Goal: Task Accomplishment & Management: Manage account settings

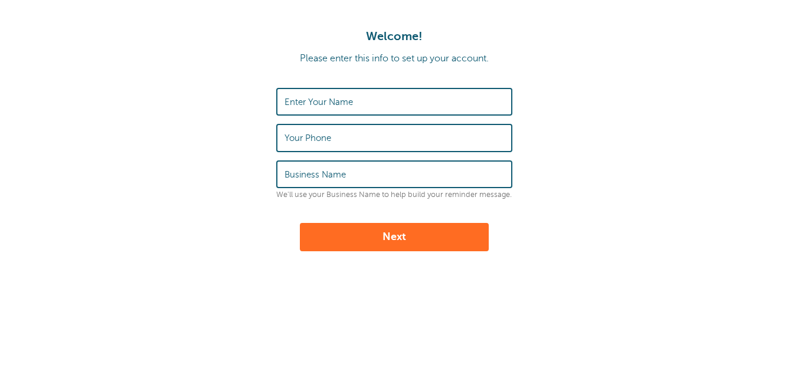
click at [330, 106] on label "Enter Your Name" at bounding box center [318, 102] width 68 height 11
click at [330, 106] on input "Enter Your Name" at bounding box center [394, 101] width 220 height 25
click at [236, 140] on form "Enter Your Name Your Phone Business Name We'll use your Business Name to help b…" at bounding box center [394, 169] width 764 height 163
click at [338, 109] on input "Enter Your Name" at bounding box center [394, 101] width 220 height 25
type input "[PERSON_NAME]"
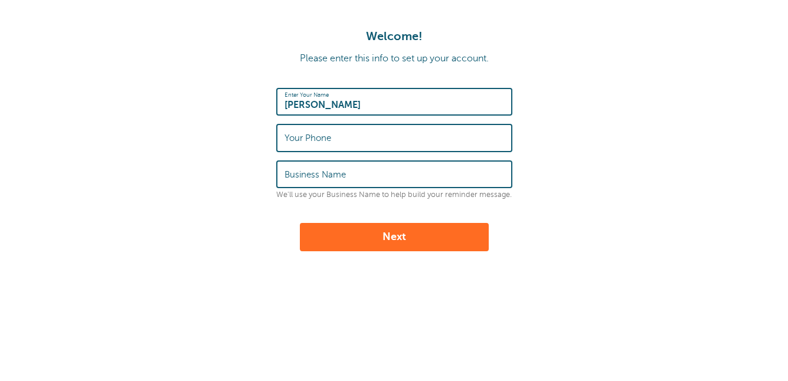
click at [327, 141] on label "Your Phone" at bounding box center [307, 138] width 47 height 11
click at [327, 141] on input "Your Phone" at bounding box center [394, 137] width 220 height 25
type input "6608"
type input "6608697478"
type input "Windsor Assembly"
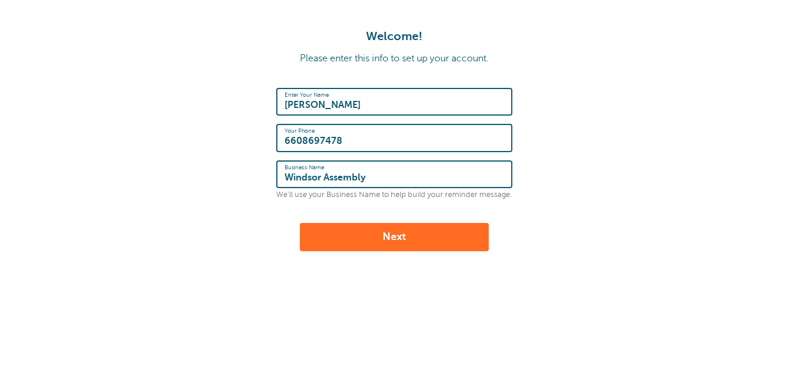
click at [330, 230] on button "Next" at bounding box center [394, 237] width 189 height 28
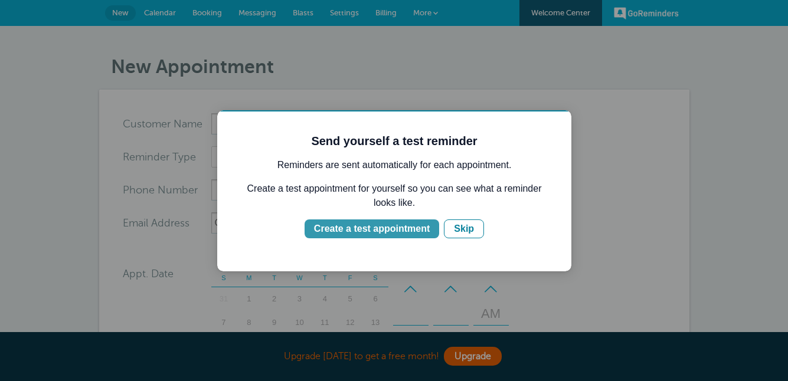
click at [351, 231] on div "Create a test appointment" at bounding box center [372, 229] width 116 height 14
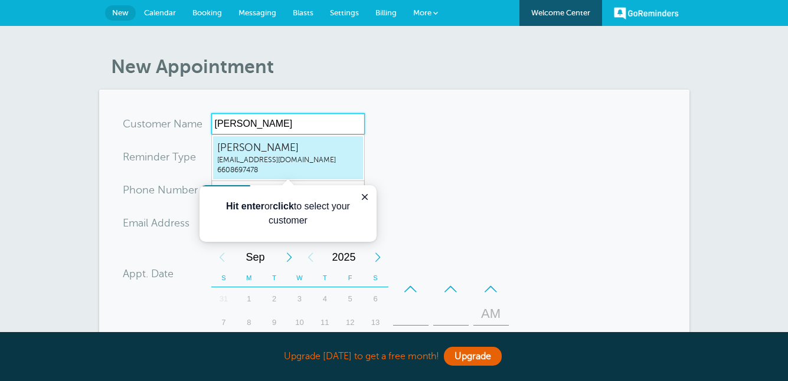
click at [329, 148] on span "Jonathan Presley" at bounding box center [288, 147] width 142 height 15
type input "JonathanPresleywindsorassembly660@gmail.com6608697478"
type input "Jonathan Presley"
type input "6608697478"
type input "windsorassembly660@gmail.com"
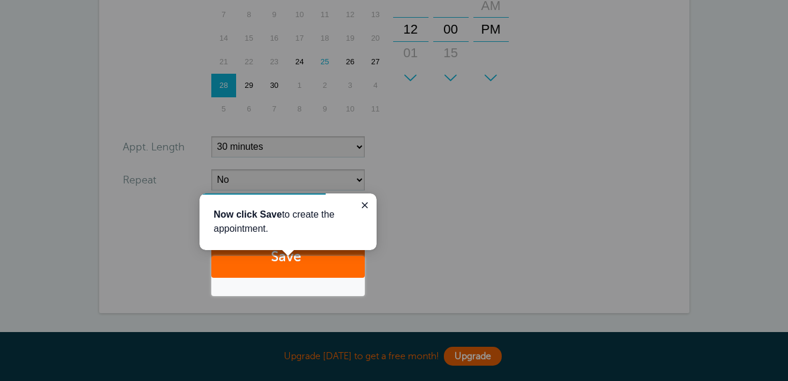
scroll to position [320, 0]
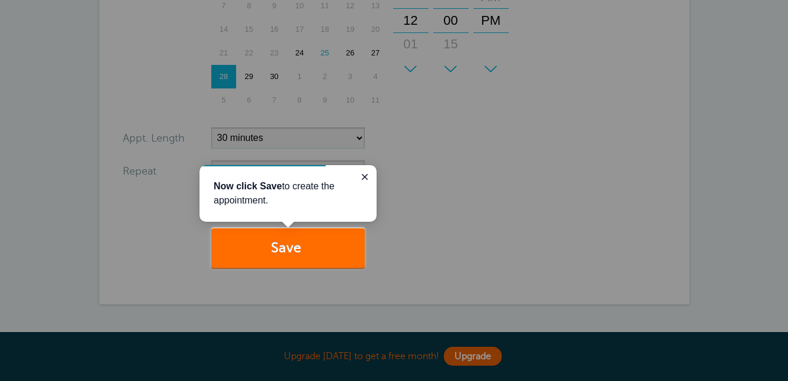
click at [312, 250] on button "Save" at bounding box center [287, 248] width 153 height 41
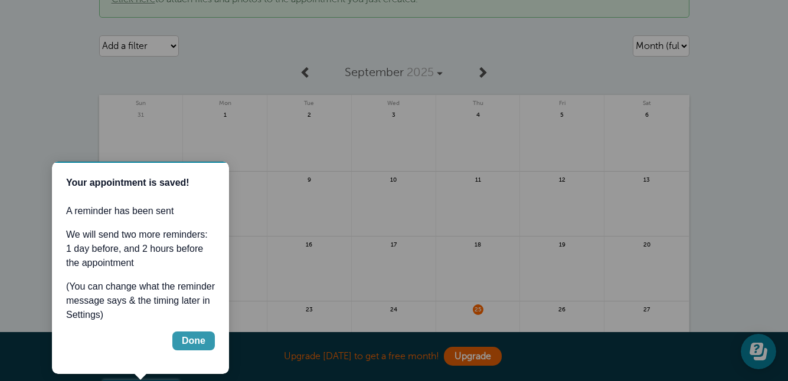
click at [203, 336] on div "Done" at bounding box center [194, 341] width 24 height 14
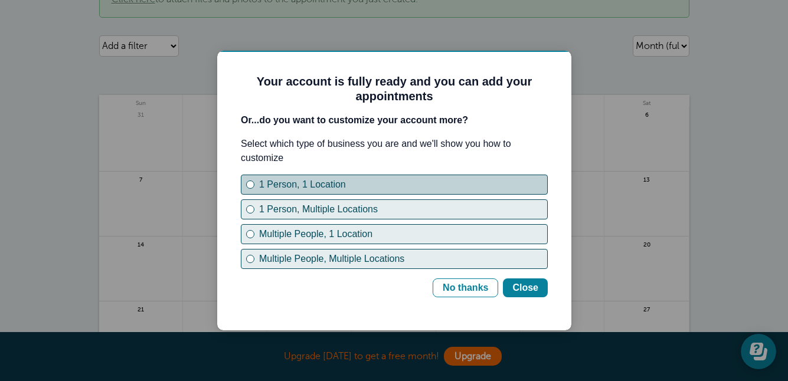
click at [407, 194] on button "1 Person, 1 Location" at bounding box center [394, 185] width 307 height 20
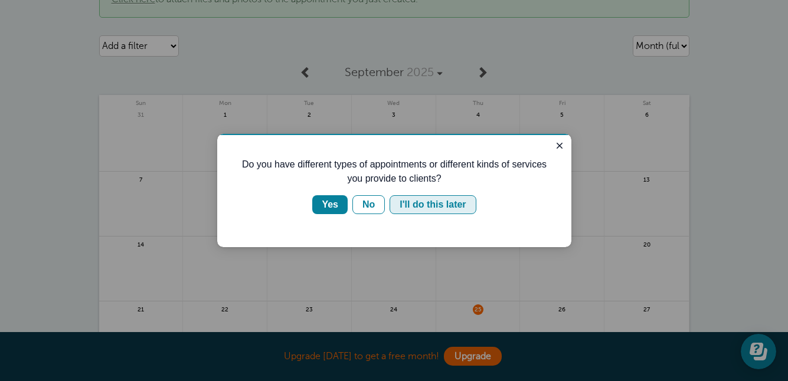
click at [438, 204] on div "I'll do this later" at bounding box center [432, 205] width 66 height 14
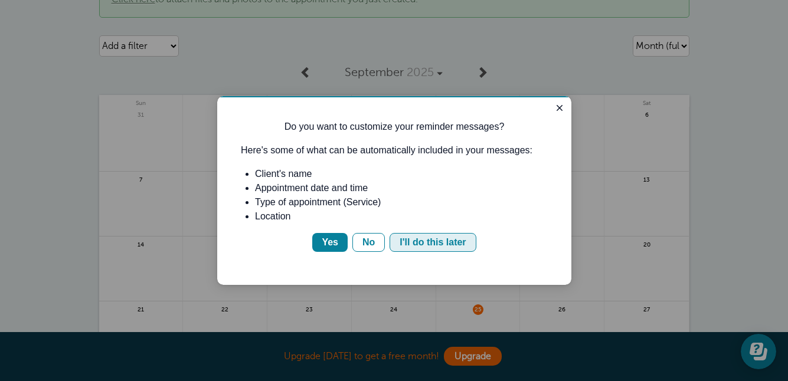
click at [397, 238] on button "I'll do this later" at bounding box center [432, 242] width 86 height 19
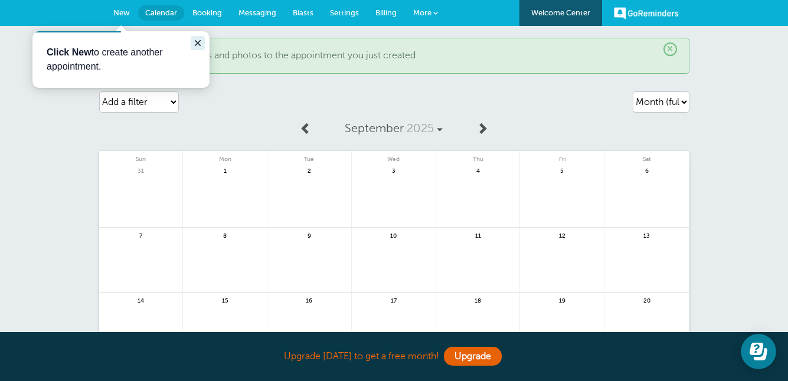
click at [200, 38] on icon "Close guide" at bounding box center [197, 42] width 9 height 9
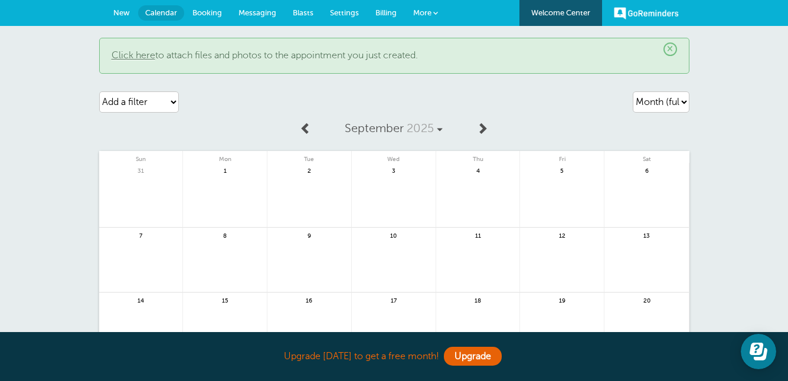
click at [638, 14] on link "GoReminders" at bounding box center [646, 13] width 65 height 26
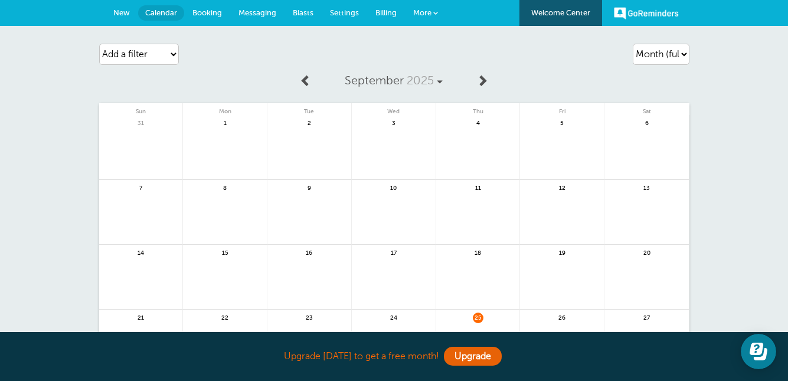
click at [435, 20] on link "More" at bounding box center [425, 13] width 41 height 27
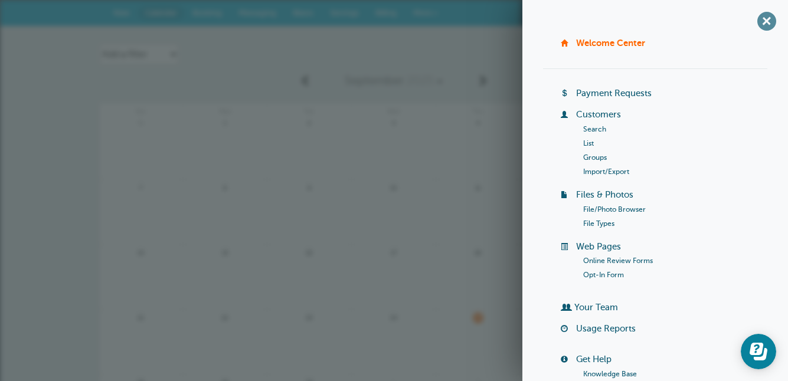
click at [767, 18] on span "+" at bounding box center [766, 21] width 27 height 27
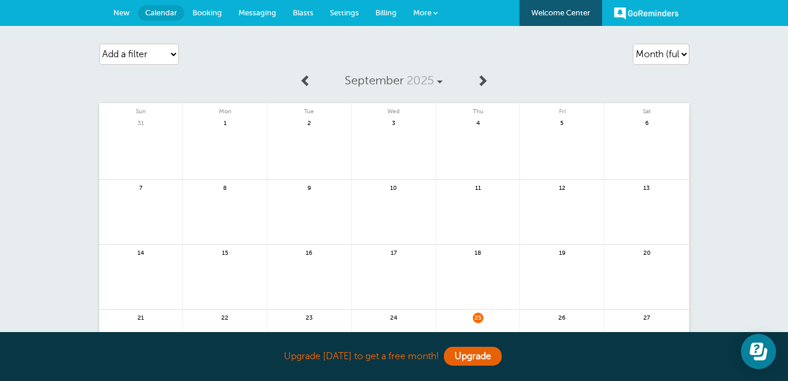
click at [120, 15] on span "New" at bounding box center [121, 12] width 17 height 9
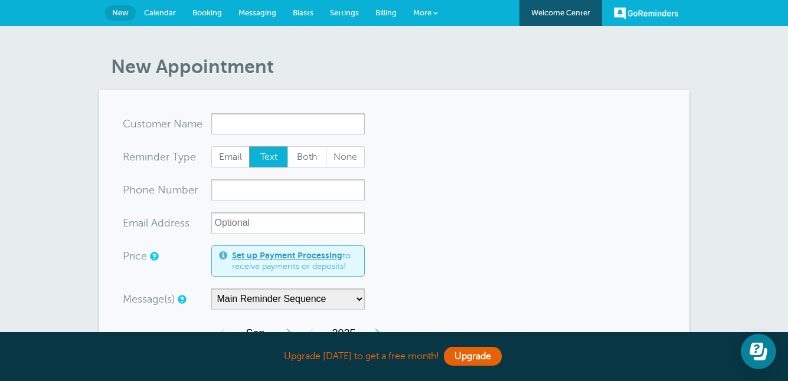
click at [636, 13] on link "GoReminders" at bounding box center [646, 13] width 65 height 26
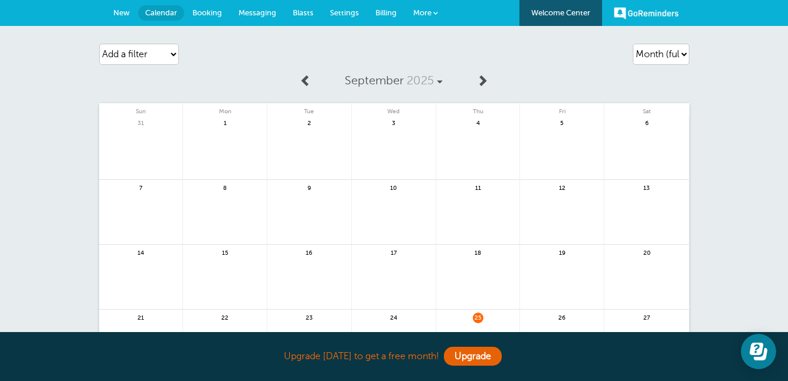
click at [430, 12] on span "More" at bounding box center [422, 12] width 18 height 9
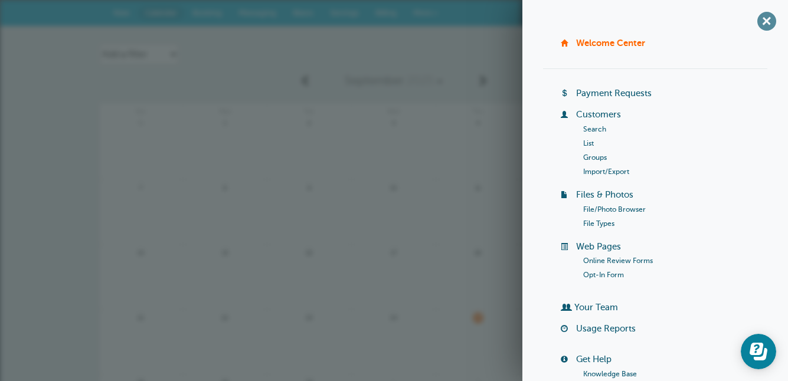
click at [762, 22] on span "+" at bounding box center [766, 21] width 27 height 27
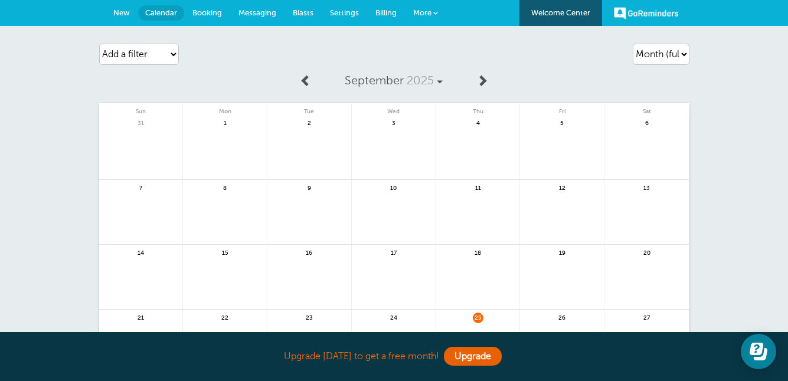
click at [125, 17] on link "New" at bounding box center [121, 13] width 33 height 26
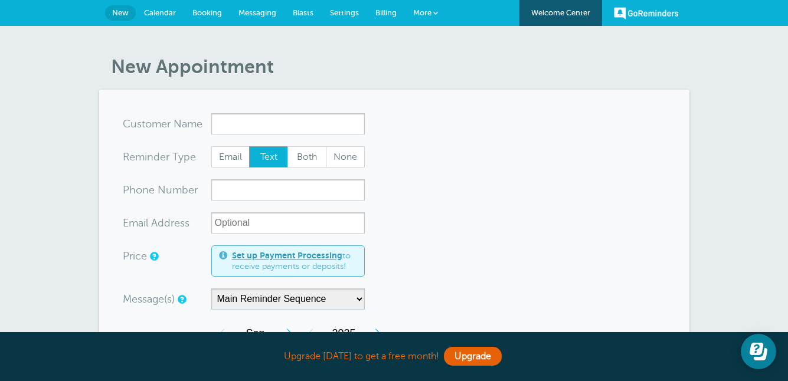
click at [661, 7] on link "GoReminders" at bounding box center [646, 13] width 65 height 26
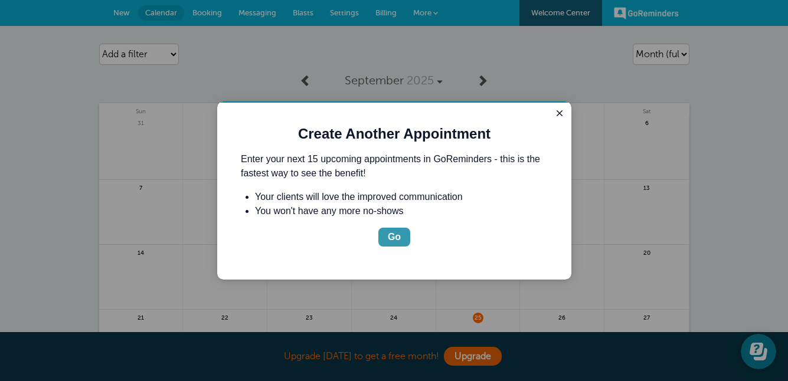
click at [399, 240] on div "Go" at bounding box center [394, 237] width 13 height 14
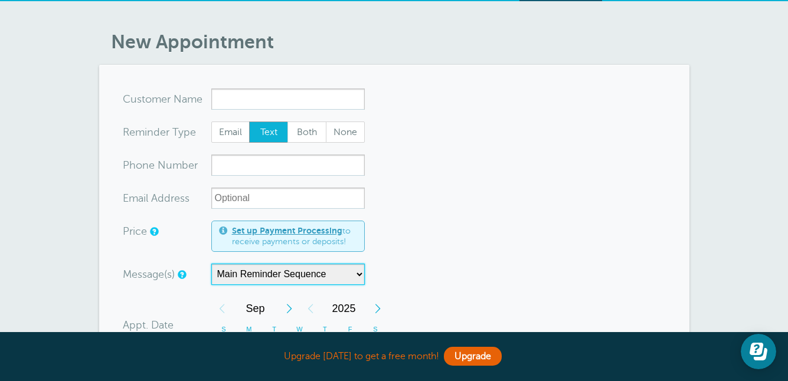
scroll to position [23, 0]
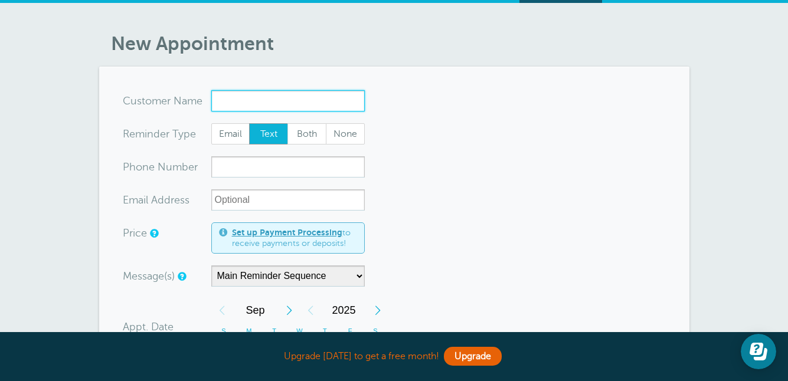
click at [322, 103] on input "x-no-autofill" at bounding box center [287, 100] width 153 height 21
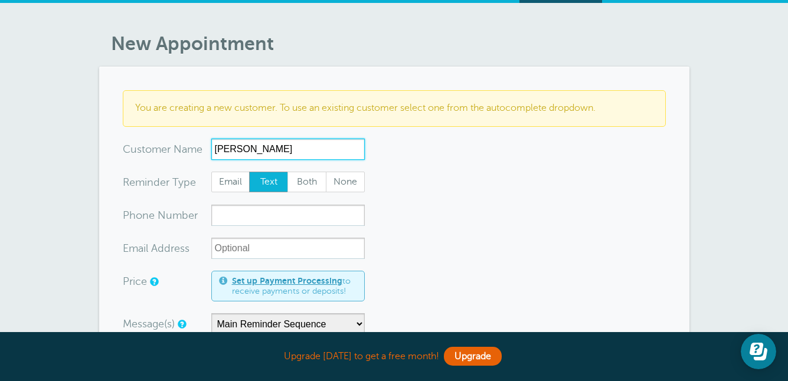
type input "Garrett Kuehner"
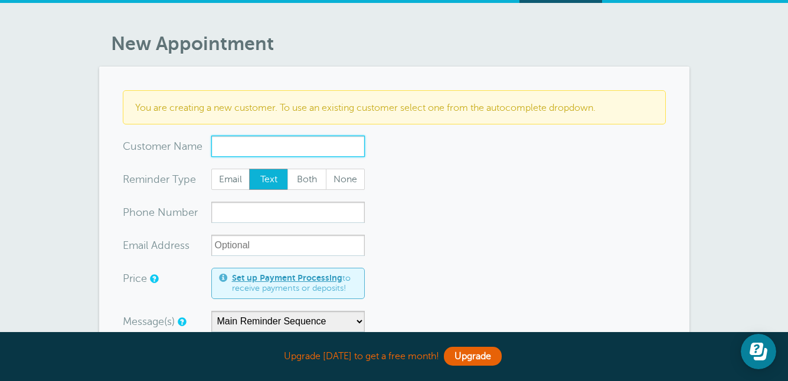
type input "Garrett Kuehner"
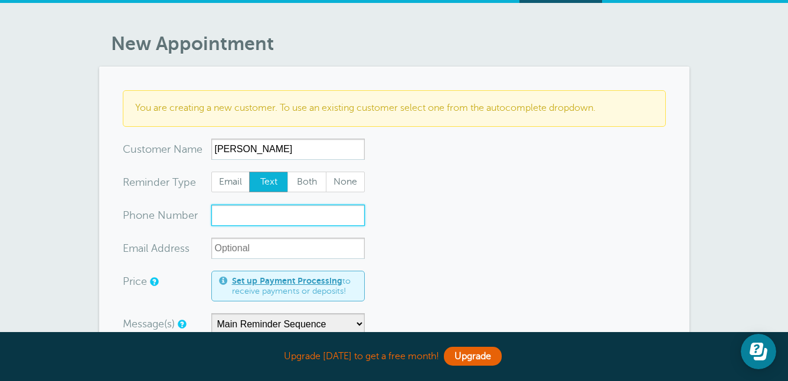
click at [281, 217] on input "xxx-no-autofill" at bounding box center [287, 215] width 153 height 21
type input "6608697478"
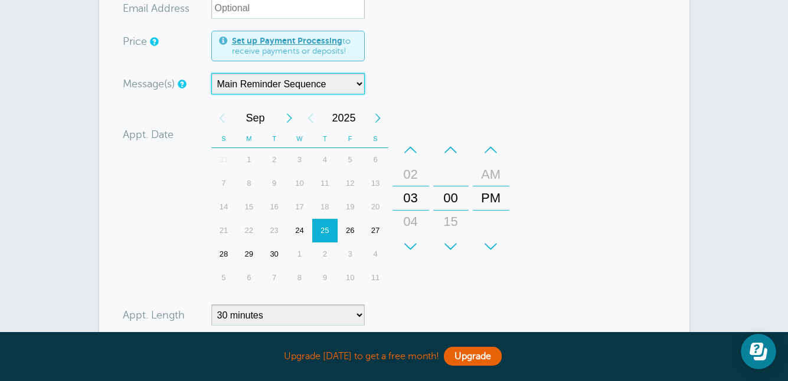
scroll to position [266, 0]
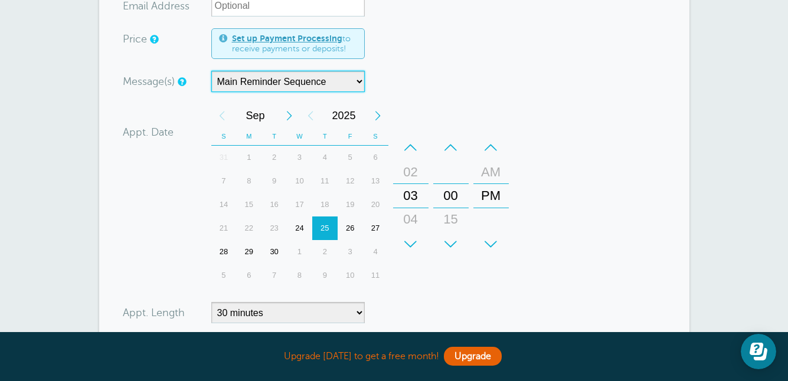
click at [225, 251] on div "28" at bounding box center [223, 252] width 25 height 24
click at [414, 146] on div "–" at bounding box center [410, 148] width 35 height 24
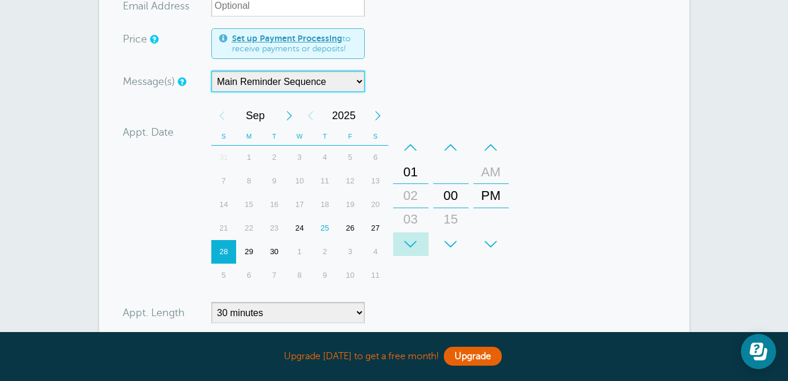
click at [407, 243] on div "+" at bounding box center [410, 244] width 35 height 24
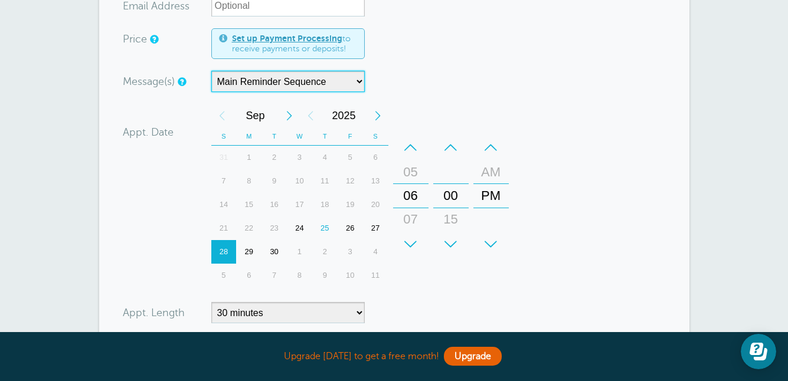
click at [407, 243] on div "+" at bounding box center [410, 244] width 35 height 24
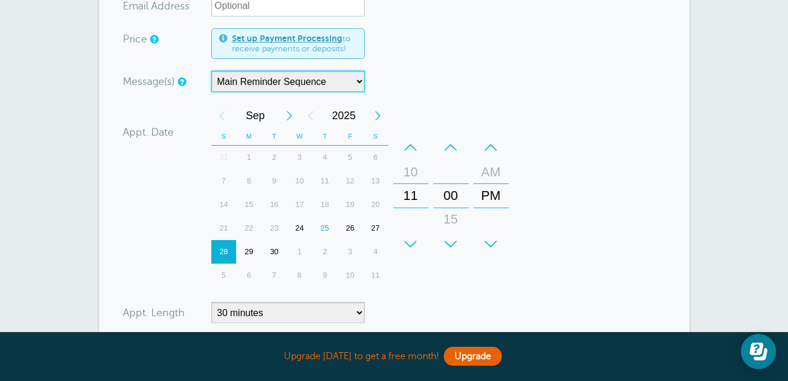
click at [413, 136] on div "–" at bounding box center [410, 148] width 35 height 24
click at [447, 232] on div "+" at bounding box center [450, 244] width 35 height 24
click at [493, 155] on div "–" at bounding box center [490, 148] width 35 height 24
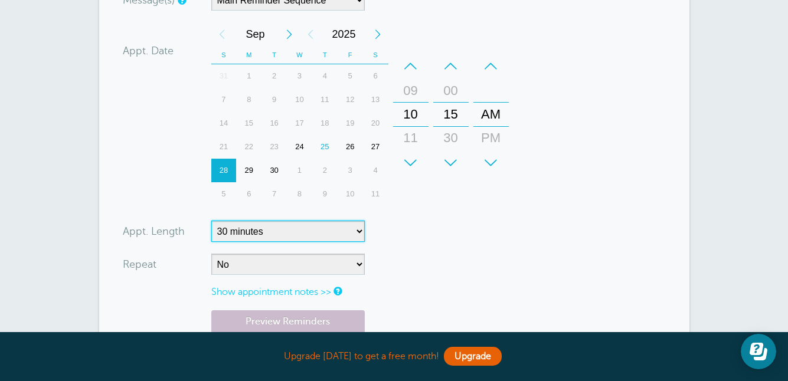
scroll to position [349, 0]
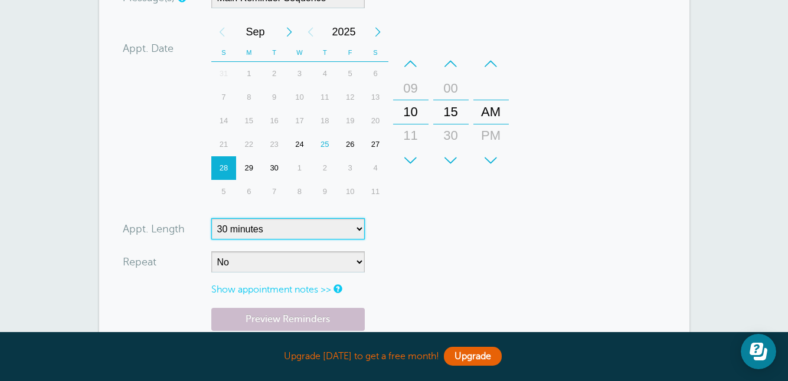
select select "120"
click at [378, 228] on form "You are creating a new customer. To use an existing customer select one from th…" at bounding box center [394, 79] width 543 height 631
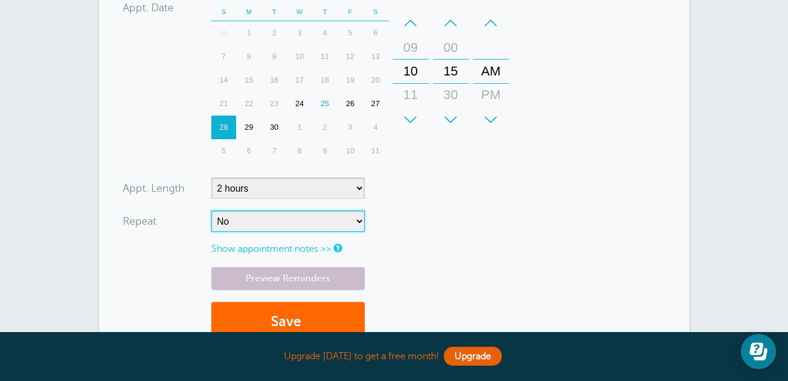
scroll to position [392, 0]
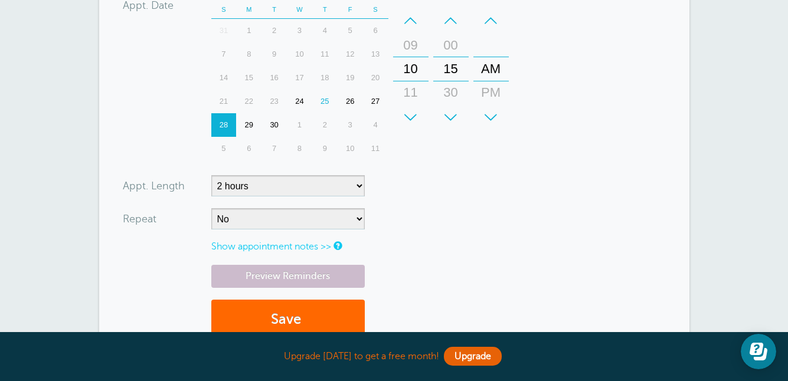
click at [317, 244] on link "Show appointment notes >>" at bounding box center [271, 246] width 120 height 11
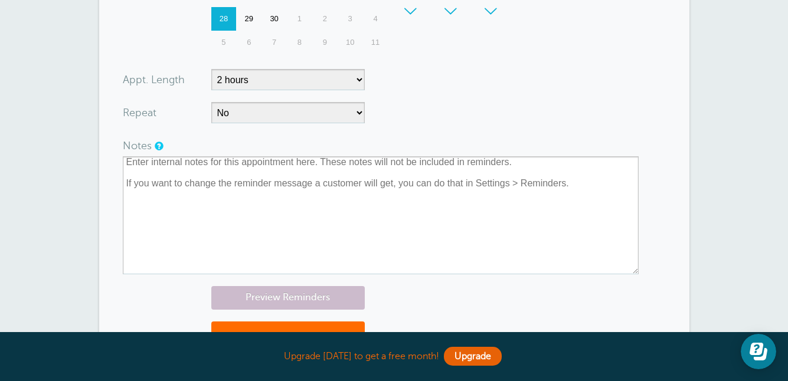
scroll to position [496, 0]
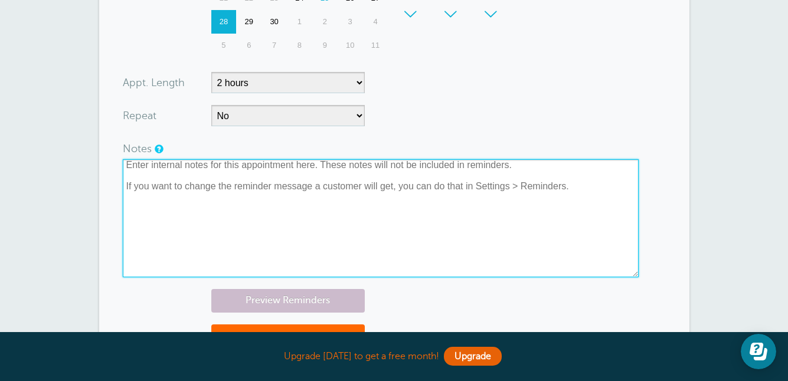
click at [317, 214] on textarea at bounding box center [381, 218] width 516 height 118
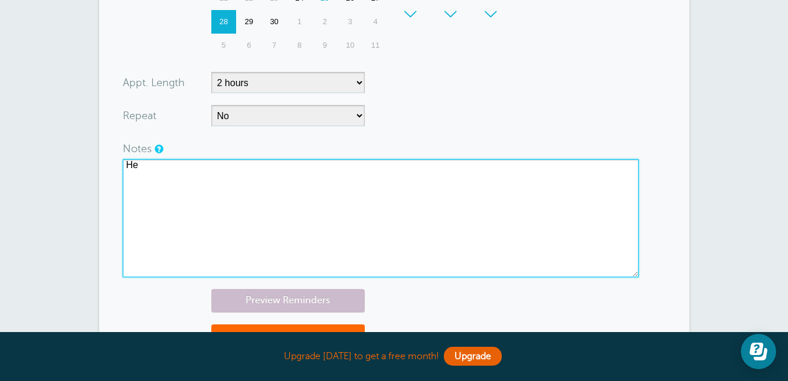
type textarea "H"
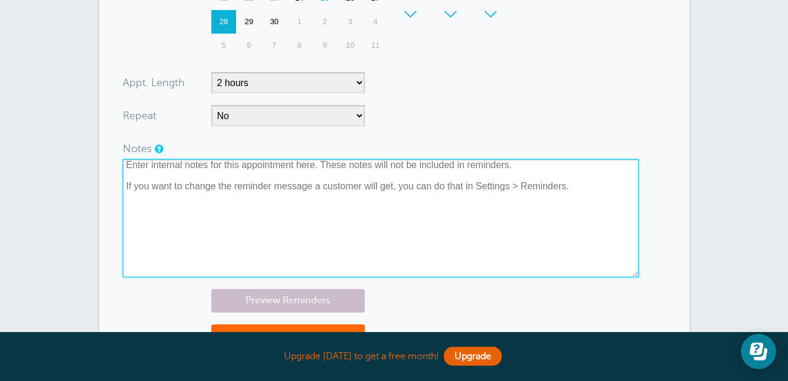
scroll to position [548, 0]
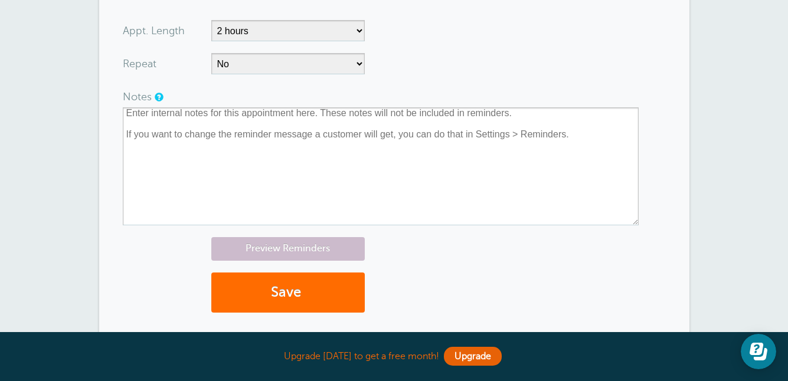
click at [316, 288] on button "Save" at bounding box center [287, 293] width 153 height 41
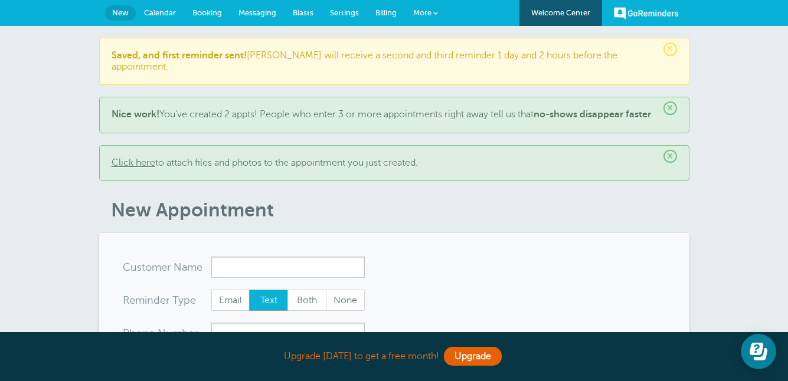
click at [417, 11] on span "More" at bounding box center [422, 12] width 18 height 9
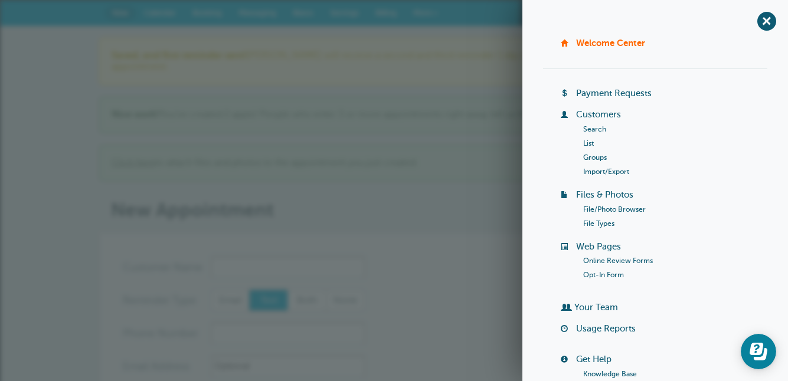
click at [611, 113] on link "Customers" at bounding box center [598, 114] width 45 height 9
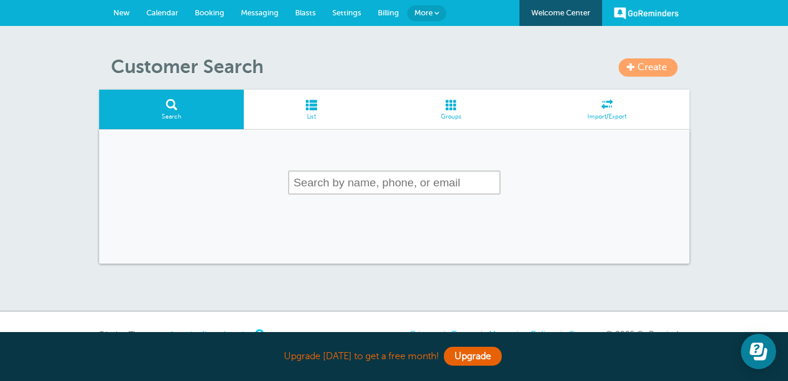
click at [309, 119] on span "List" at bounding box center [311, 116] width 123 height 7
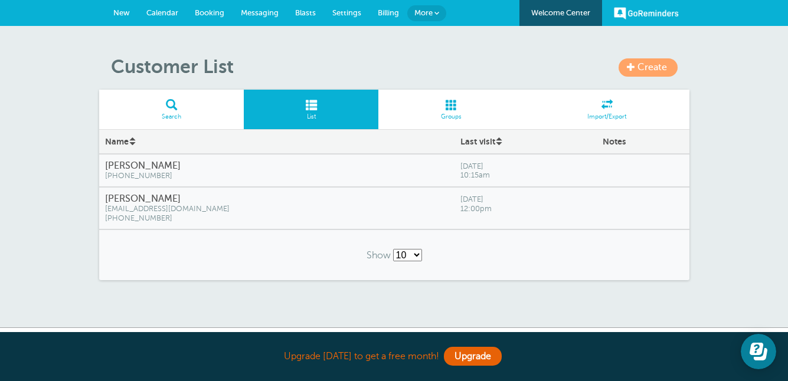
click at [410, 165] on h4 "[PERSON_NAME]" at bounding box center [277, 166] width 344 height 11
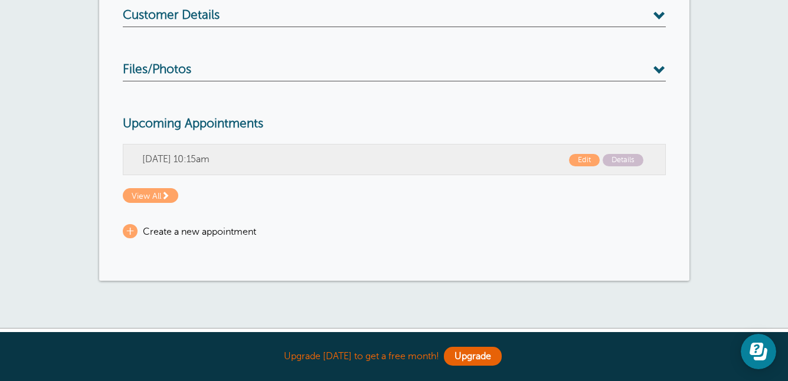
scroll to position [220, 0]
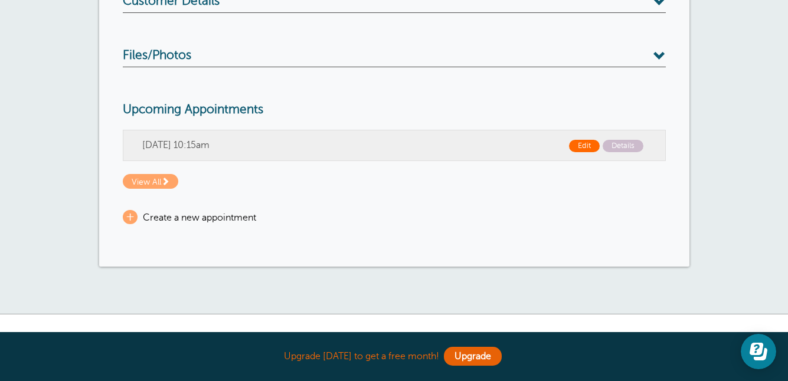
click at [587, 146] on span "Edit" at bounding box center [584, 146] width 31 height 12
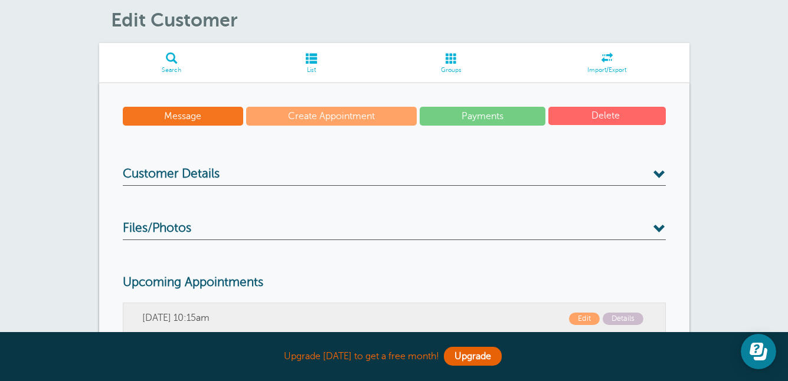
scroll to position [58, 0]
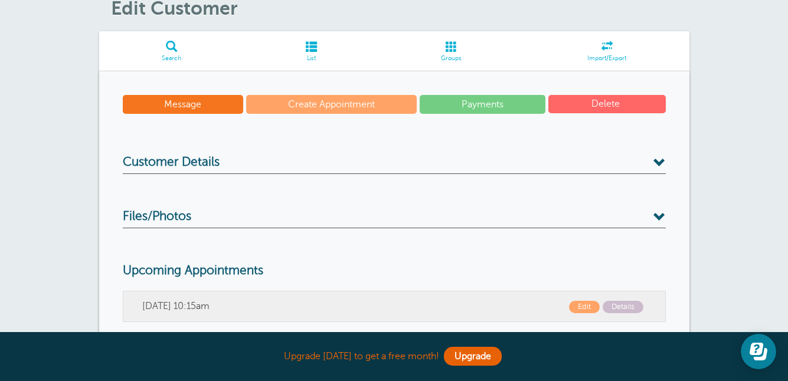
click at [355, 170] on h3 "Customer Details" at bounding box center [394, 164] width 543 height 19
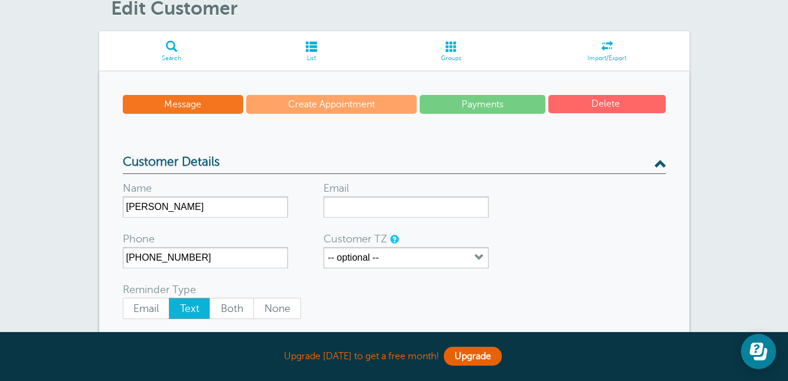
click at [362, 164] on h3 "Customer Details" at bounding box center [394, 164] width 543 height 19
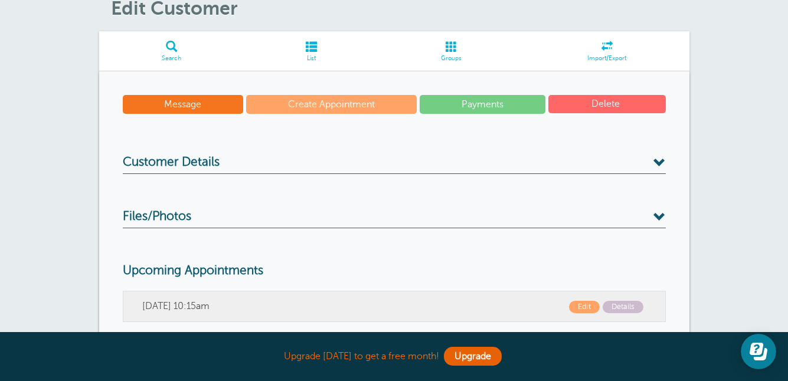
click at [359, 205] on div "Message Create Appointment Payments Delete Customer Details Name Garrett Kuehne…" at bounding box center [394, 249] width 590 height 356
click at [359, 214] on h3 "Files/Photos" at bounding box center [394, 218] width 543 height 19
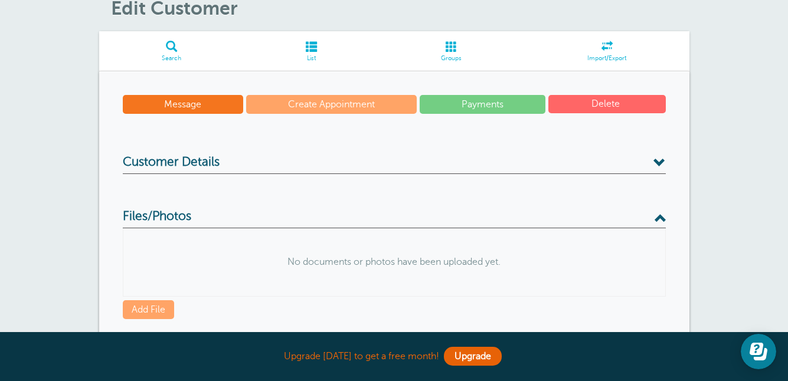
click at [361, 212] on h3 "Files/Photos" at bounding box center [394, 218] width 543 height 19
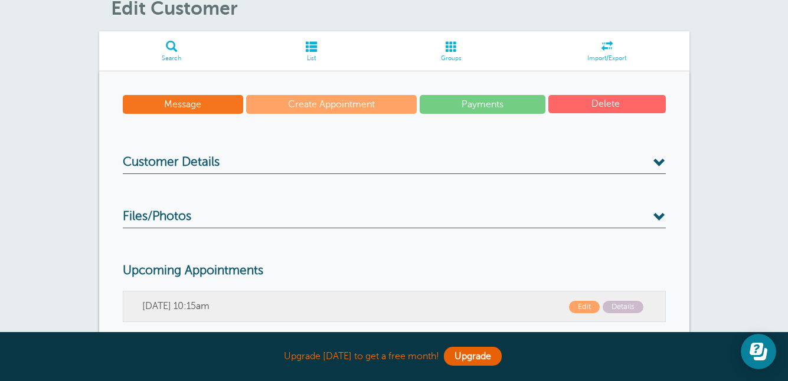
click at [382, 175] on div "Message Create Appointment Payments Delete Customer Details Name Garrett Kuehne…" at bounding box center [394, 249] width 590 height 356
click at [389, 169] on h3 "Customer Details" at bounding box center [394, 164] width 543 height 19
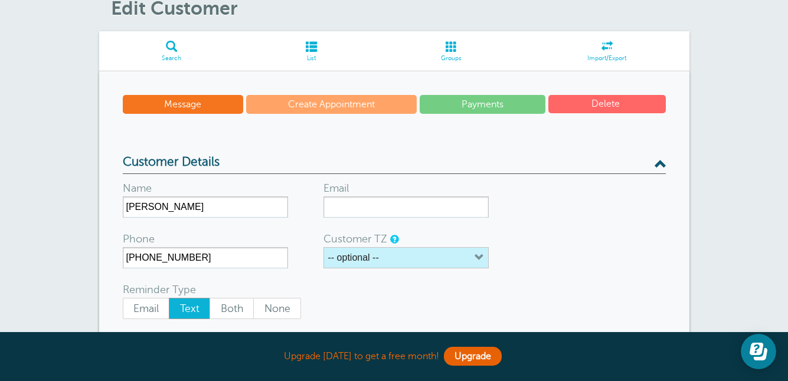
click at [411, 254] on button "-- optional --" at bounding box center [405, 257] width 165 height 21
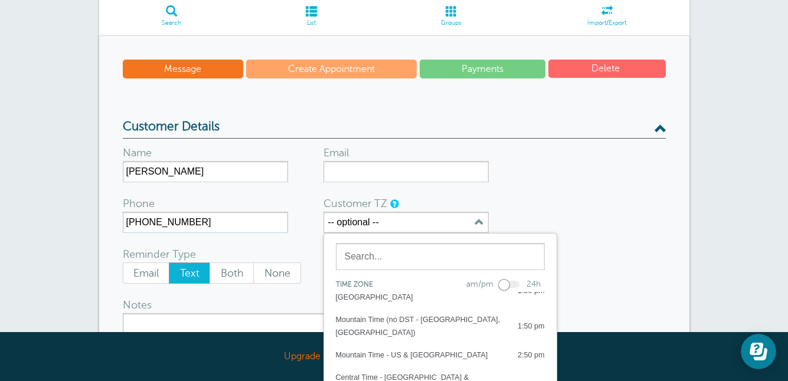
scroll to position [69, 0]
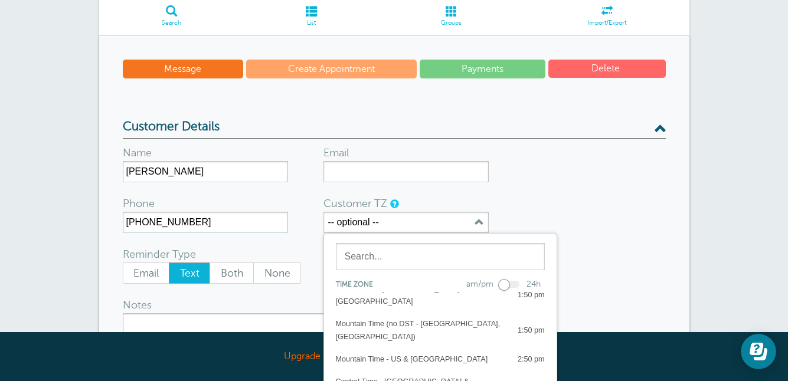
click at [555, 198] on form "Name Garrett Kuehner Email Phone (660) 869-7478 Customer TZ -- optional -- Time…" at bounding box center [394, 290] width 543 height 302
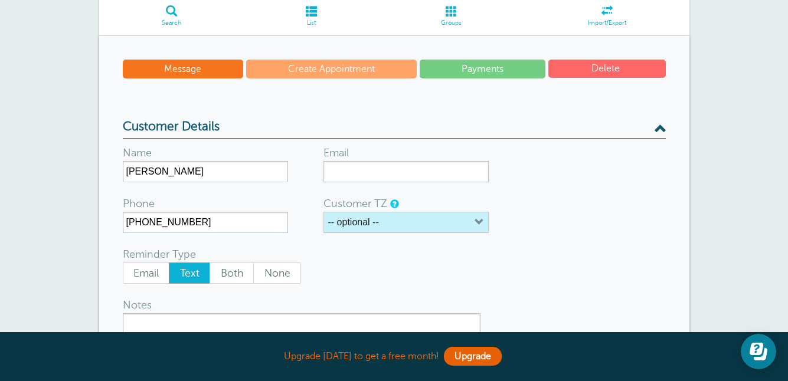
click at [471, 219] on button "-- optional --" at bounding box center [405, 222] width 165 height 21
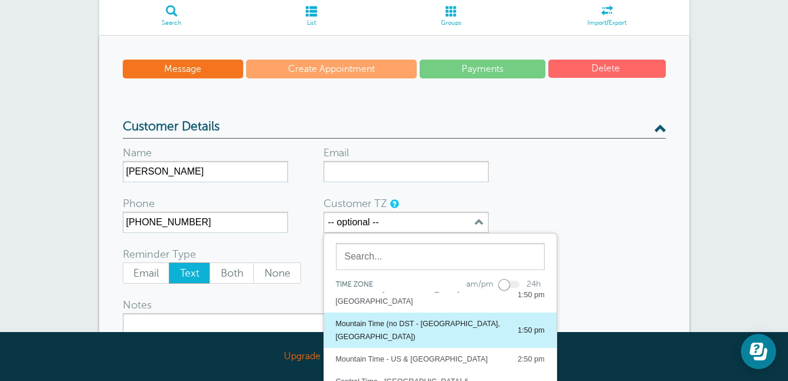
scroll to position [84, 0]
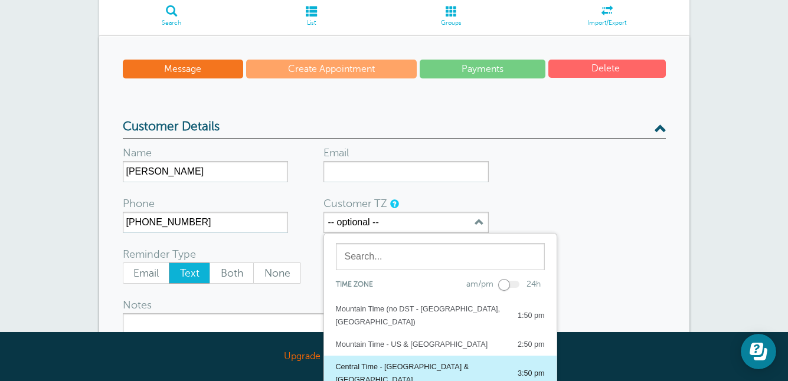
click at [454, 361] on div "Central Time - US & Canada 3:50 pm" at bounding box center [440, 374] width 209 height 26
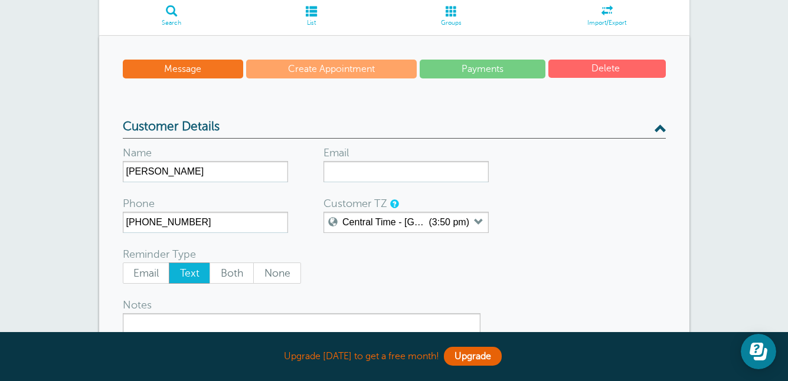
click at [571, 231] on form "Name Garrett Kuehner Email Phone (660) 869-7478 Customer TZ Central Time - US &…" at bounding box center [394, 290] width 543 height 302
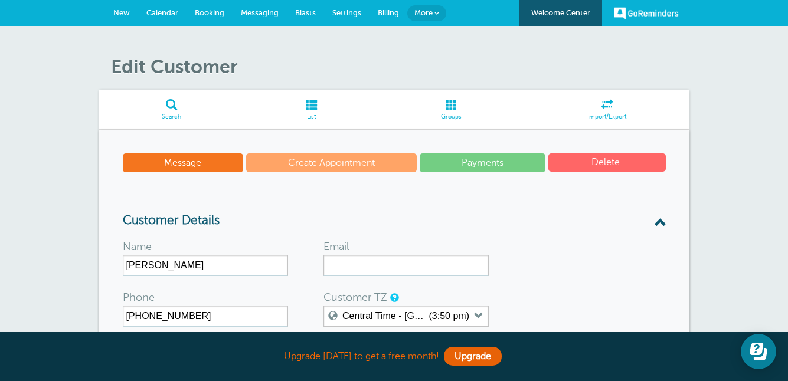
scroll to position [0, 0]
click at [460, 119] on span "Groups" at bounding box center [451, 116] width 135 height 7
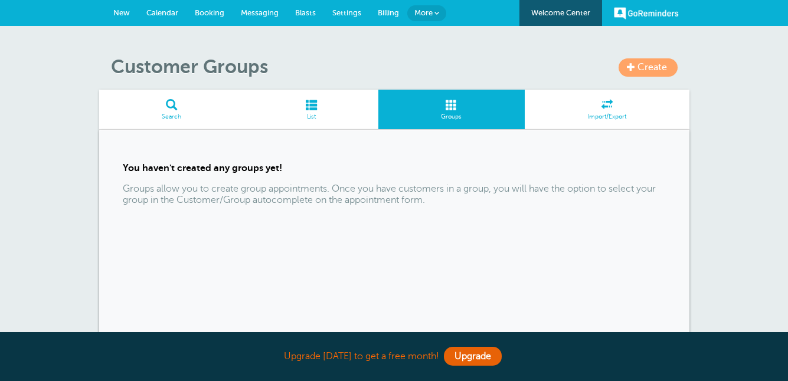
click at [572, 102] on span at bounding box center [607, 104] width 165 height 11
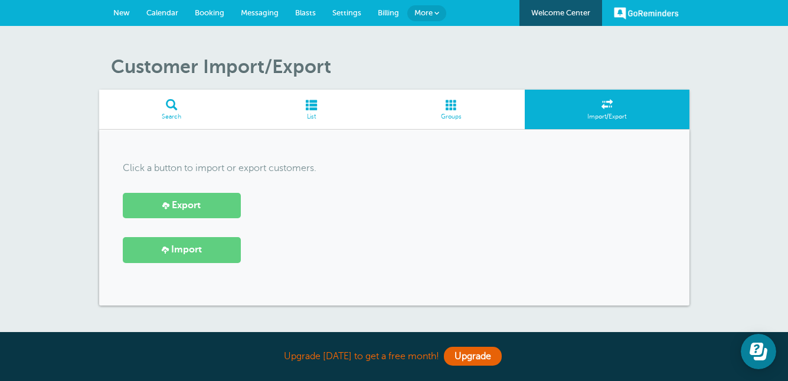
click at [329, 110] on link "List" at bounding box center [311, 110] width 135 height 40
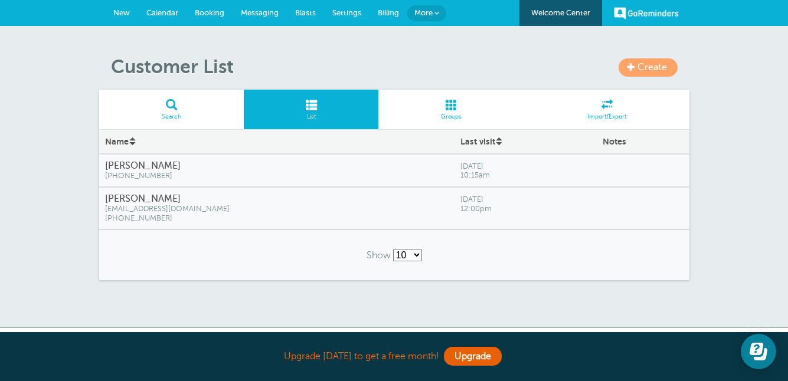
click at [201, 116] on span "Search" at bounding box center [171, 116] width 133 height 7
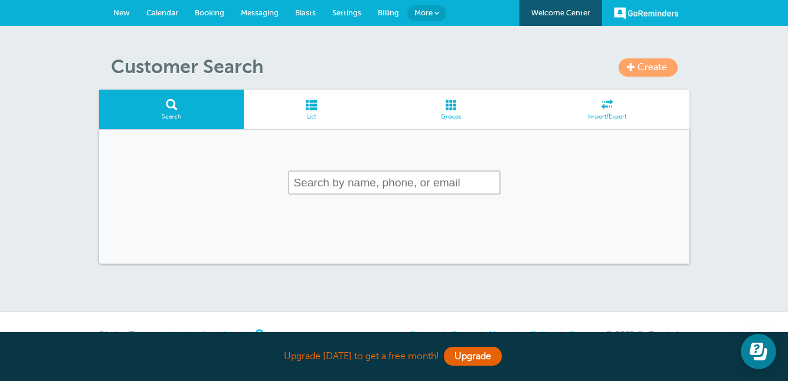
click at [283, 112] on link "List" at bounding box center [311, 110] width 135 height 40
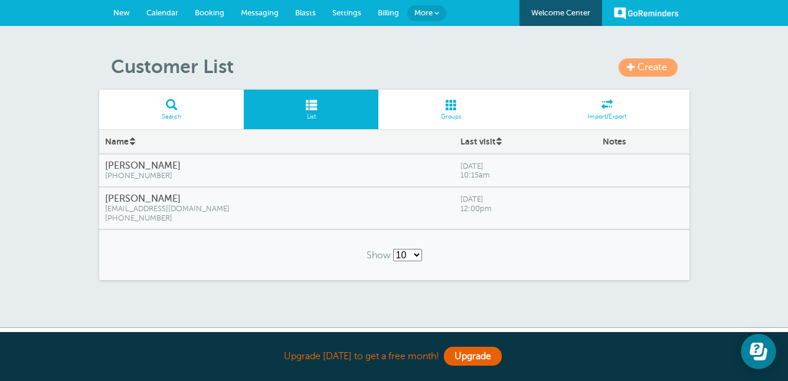
click at [628, 6] on link "GoReminders" at bounding box center [646, 13] width 65 height 26
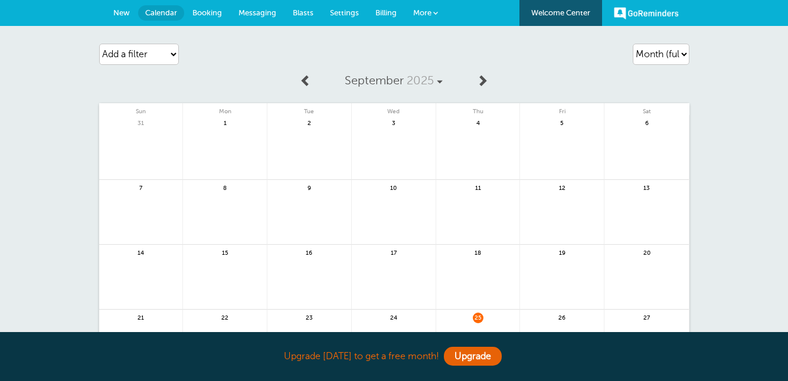
drag, startPoint x: 0, startPoint y: 0, endPoint x: 574, endPoint y: 14, distance: 574.3
click at [574, 14] on link "Welcome Center" at bounding box center [560, 13] width 83 height 26
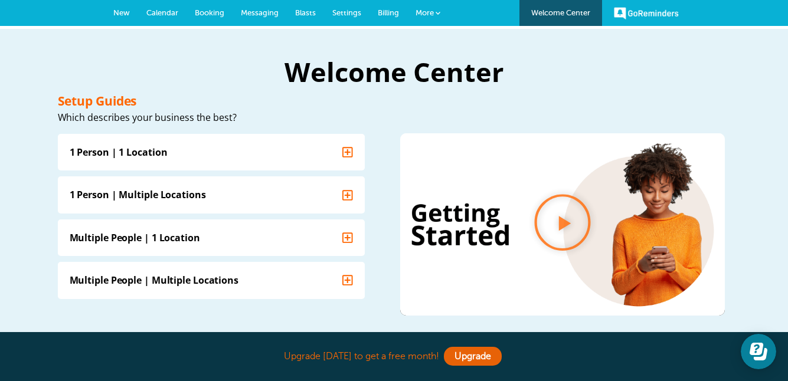
click at [348, 14] on span "Settings" at bounding box center [346, 12] width 29 height 9
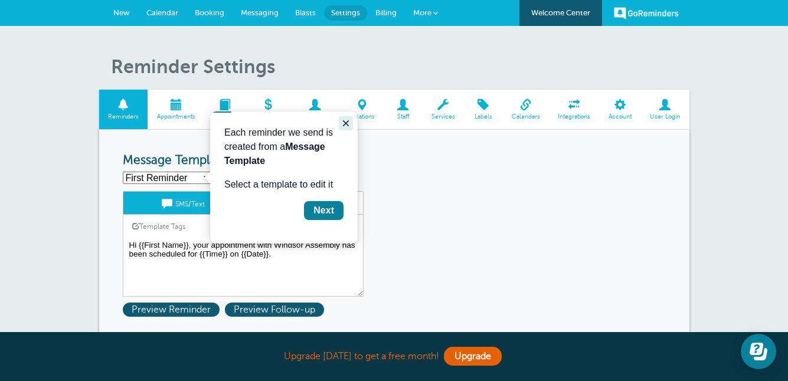
click at [345, 123] on icon "Close guide" at bounding box center [345, 123] width 9 height 9
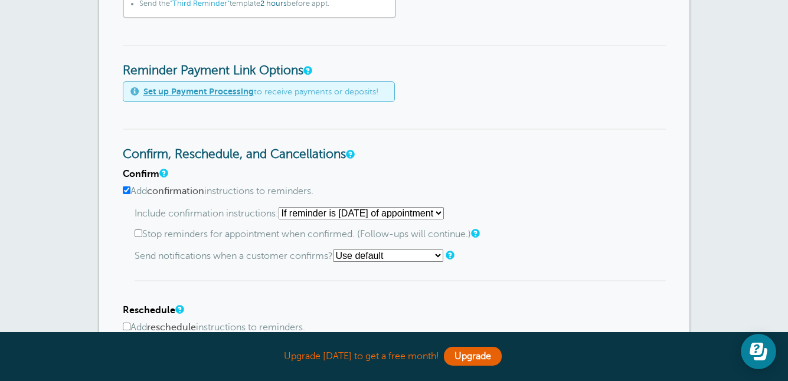
scroll to position [463, 0]
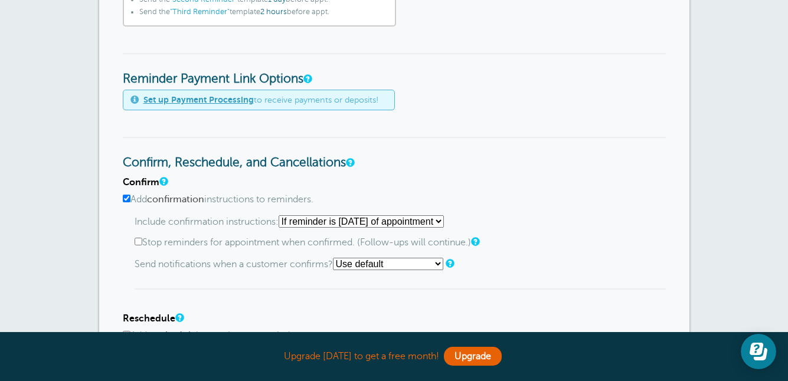
click at [126, 196] on input "Add confirmation instructions to reminders." at bounding box center [127, 199] width 8 height 8
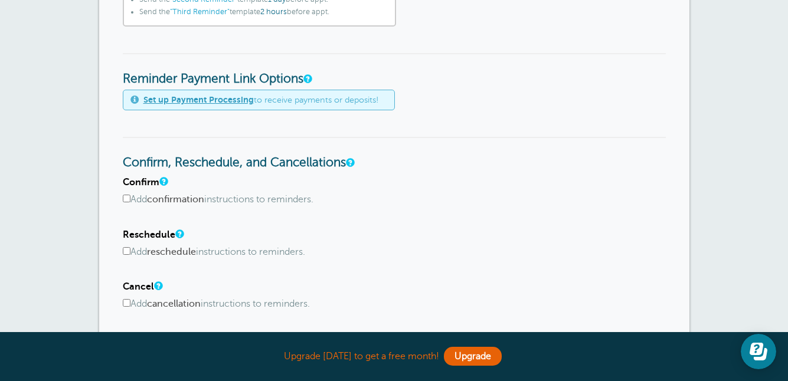
click at [126, 196] on input "Add confirmation instructions to reminders." at bounding box center [127, 199] width 8 height 8
checkbox input "true"
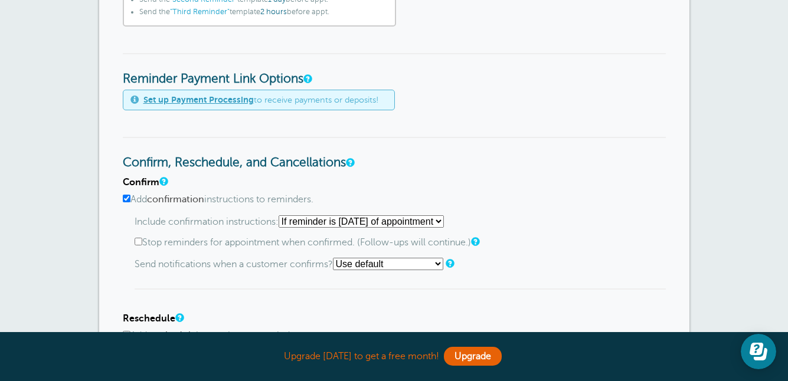
click at [268, 181] on h4 "Confirm" at bounding box center [394, 182] width 543 height 11
select select "4"
click at [498, 202] on label "Add confirmation instructions to reminders." at bounding box center [394, 199] width 543 height 11
click at [130, 202] on input "Add confirmation instructions to reminders." at bounding box center [127, 199] width 8 height 8
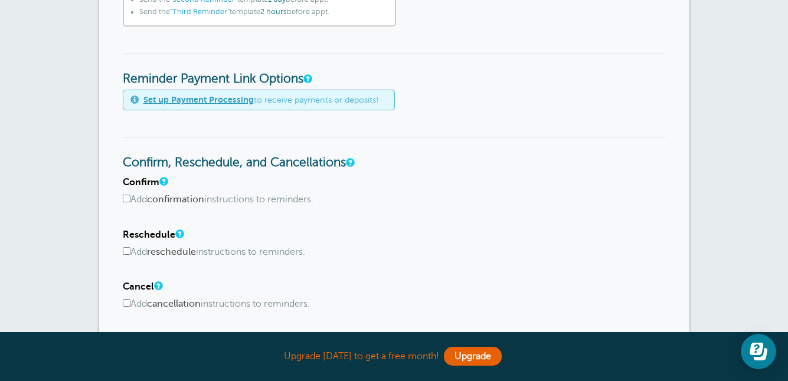
click at [253, 194] on label "Add confirmation instructions to reminders." at bounding box center [394, 199] width 543 height 11
click at [130, 195] on input "Add confirmation instructions to reminders." at bounding box center [127, 199] width 8 height 8
checkbox input "true"
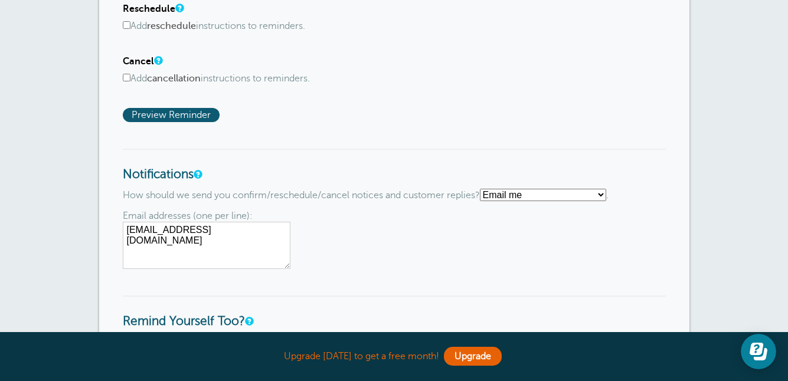
scroll to position [774, 0]
click at [204, 112] on span "Preview Reminder" at bounding box center [171, 114] width 97 height 14
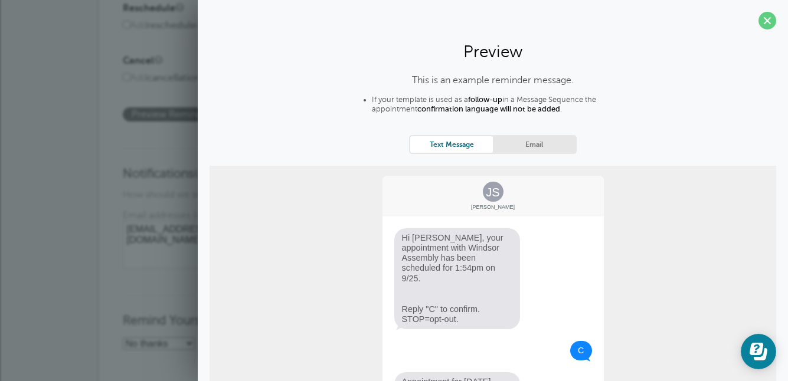
scroll to position [0, 0]
click at [764, 19] on span at bounding box center [767, 21] width 18 height 18
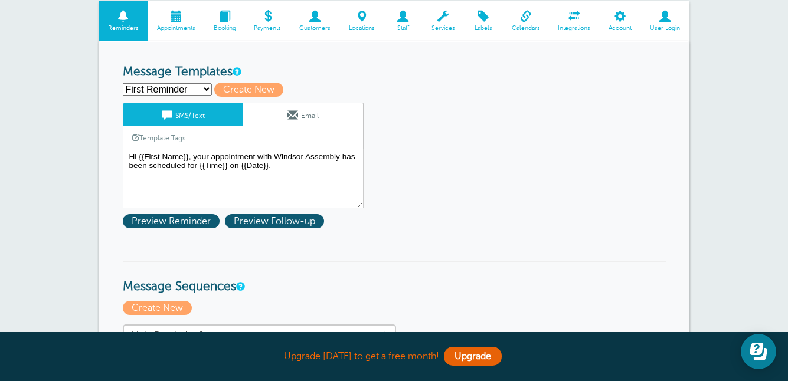
scroll to position [86, 0]
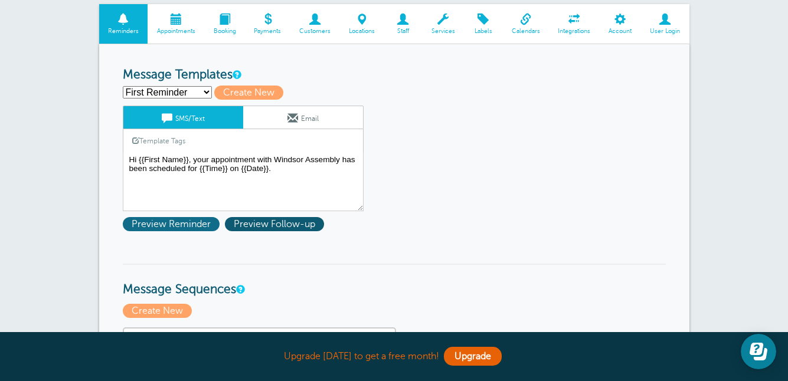
click at [212, 227] on span "Preview Reminder" at bounding box center [171, 224] width 97 height 14
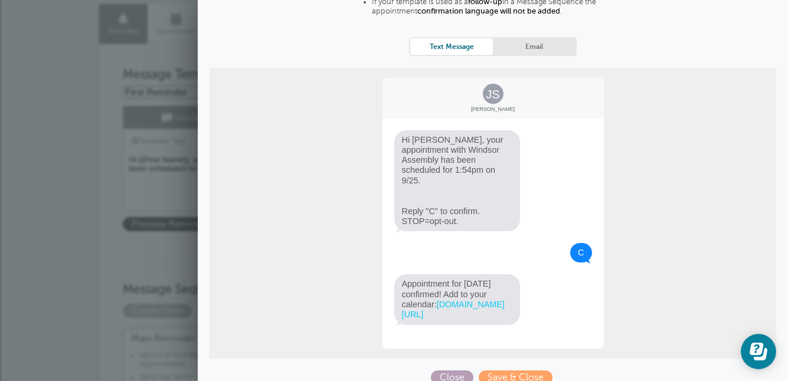
scroll to position [97, 0]
click at [454, 371] on span "Close" at bounding box center [452, 378] width 42 height 14
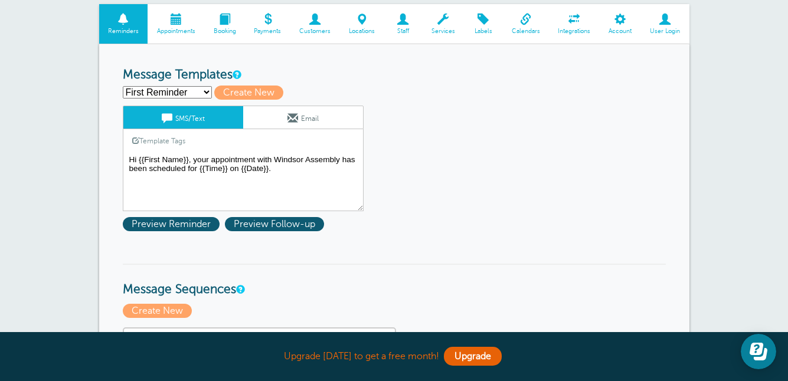
click at [276, 168] on textarea "Hi {{First Name}}, your appointment with Windsor Assembly has been scheduled fo…" at bounding box center [243, 181] width 241 height 59
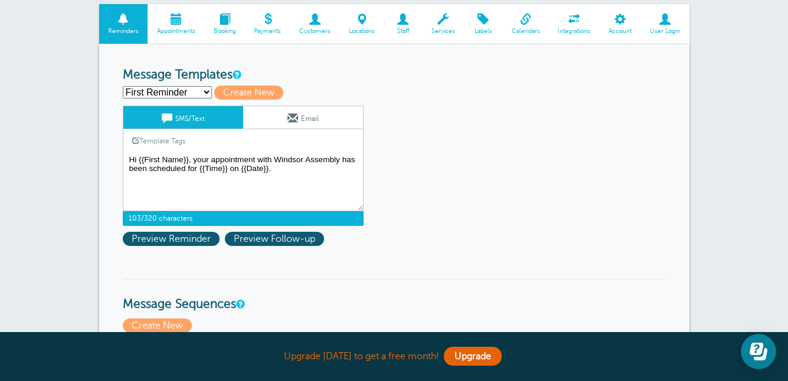
select select
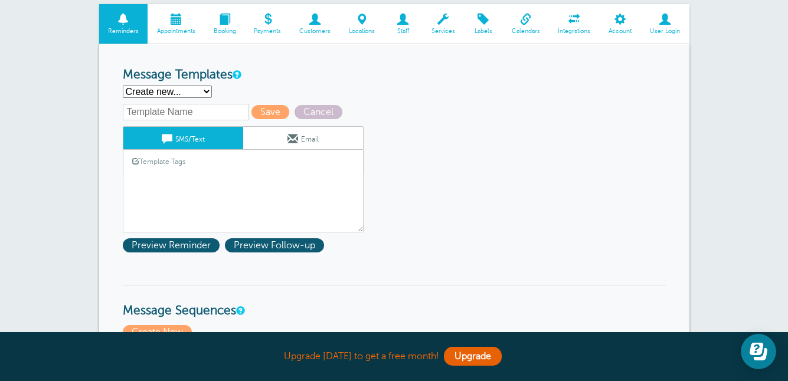
select select "162613"
type input "First Reminder"
type textarea "Hi {{First Name}}, your appointment with Windsor Assembly has been scheduled fo…"
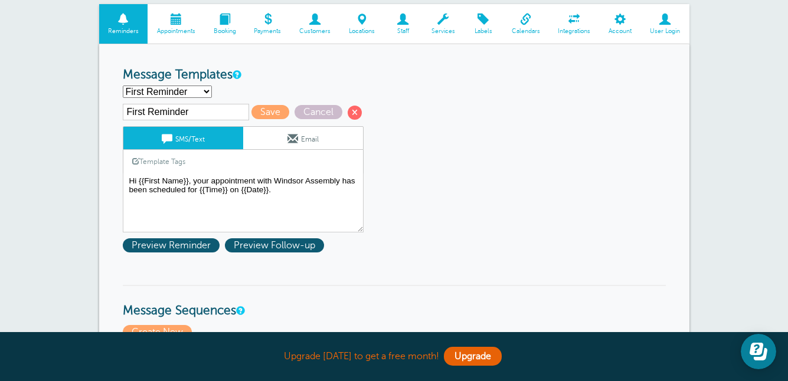
click at [181, 33] on span "Appointments" at bounding box center [175, 31] width 45 height 7
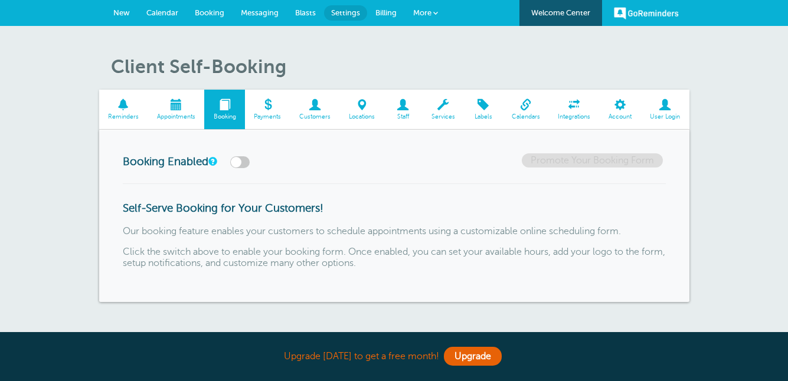
click at [315, 104] on span at bounding box center [315, 104] width 50 height 11
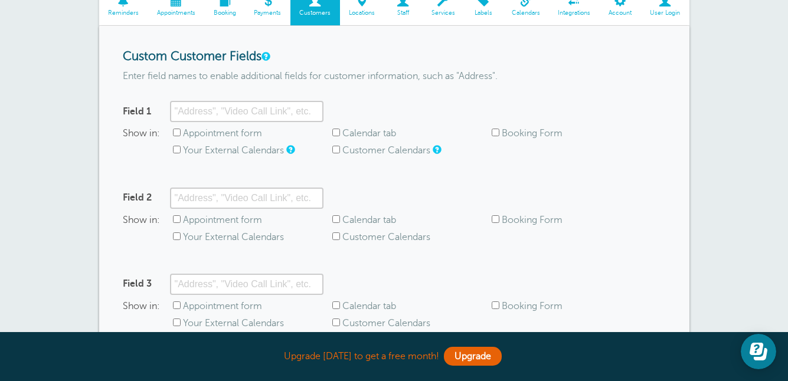
scroll to position [182, 0]
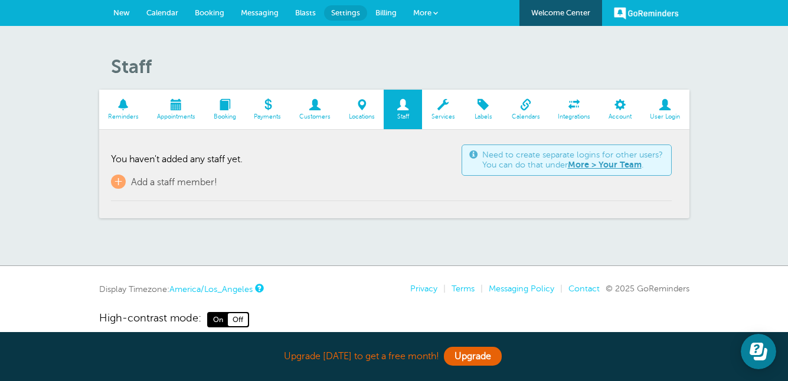
click at [570, 110] on span at bounding box center [574, 104] width 51 height 11
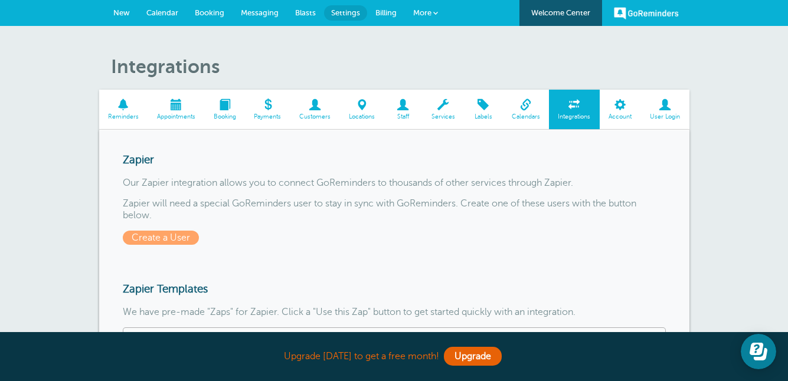
click at [114, 104] on span at bounding box center [123, 104] width 49 height 11
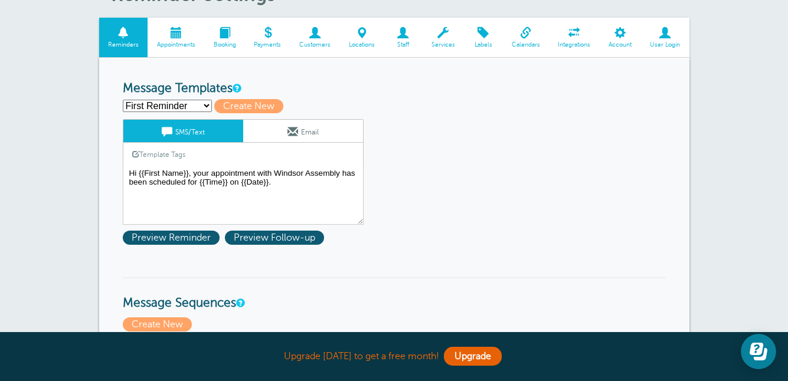
scroll to position [73, 0]
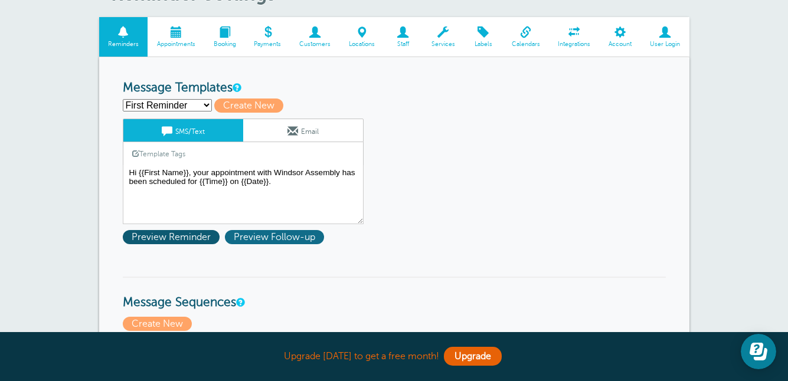
click at [299, 237] on span "Preview Follow-up" at bounding box center [274, 237] width 99 height 14
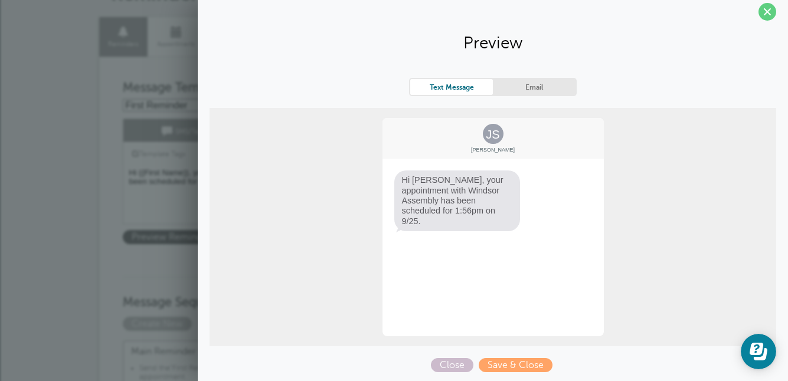
scroll to position [9, 0]
click at [441, 210] on span "Hi [PERSON_NAME], your appointment with Windsor Assembly has been scheduled for…" at bounding box center [457, 201] width 126 height 60
click at [418, 211] on span "Hi [PERSON_NAME], your appointment with Windsor Assembly has been scheduled for…" at bounding box center [457, 201] width 126 height 60
click at [422, 186] on span "Hi [PERSON_NAME], your appointment with Windsor Assembly has been scheduled for…" at bounding box center [457, 201] width 126 height 60
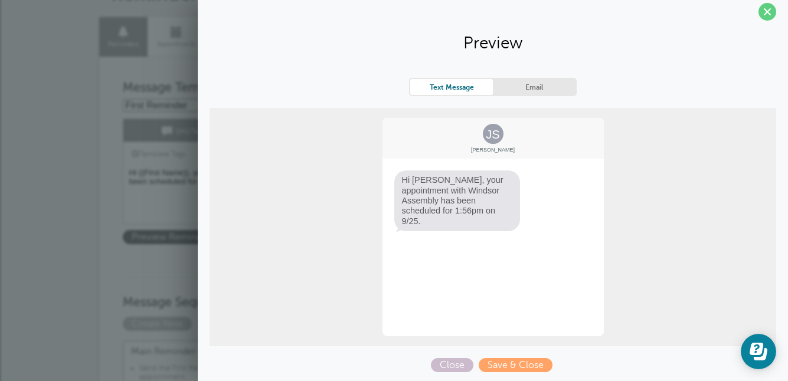
click at [425, 215] on span "Hi [PERSON_NAME], your appointment with Windsor Assembly has been scheduled for…" at bounding box center [457, 201] width 126 height 60
click at [425, 209] on span "Hi [PERSON_NAME], your appointment with Windsor Assembly has been scheduled for…" at bounding box center [457, 201] width 126 height 60
click at [551, 86] on link "Email" at bounding box center [534, 87] width 83 height 16
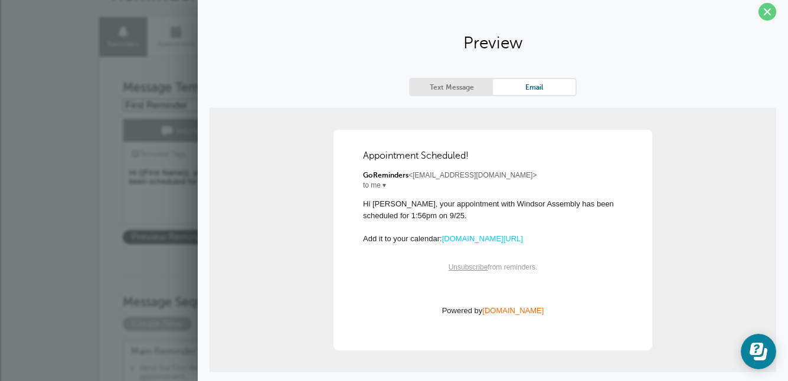
click at [467, 87] on link "Text Message" at bounding box center [451, 87] width 83 height 16
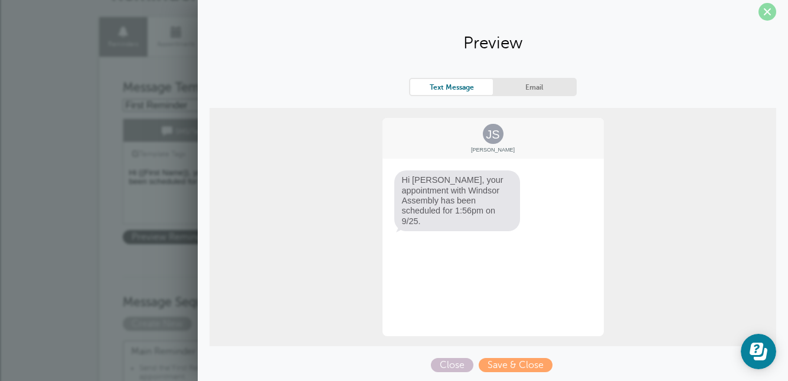
click at [768, 9] on span at bounding box center [767, 12] width 18 height 18
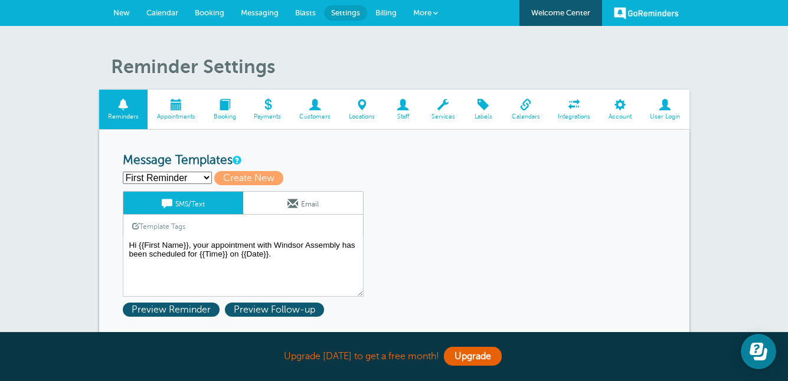
scroll to position [0, 0]
